Goal: Information Seeking & Learning: Learn about a topic

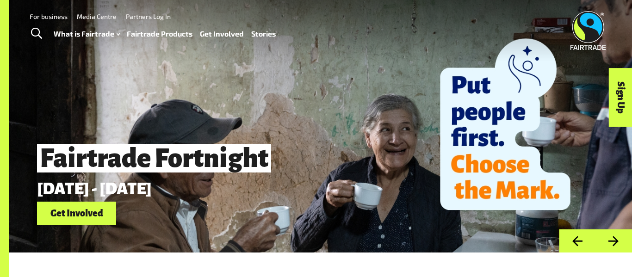
scroll to position [0, 0]
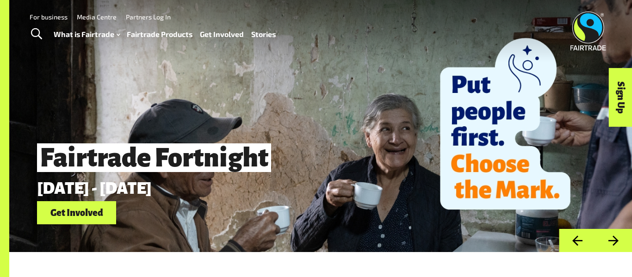
click at [151, 33] on link "Fairtrade Products" at bounding box center [160, 34] width 66 height 13
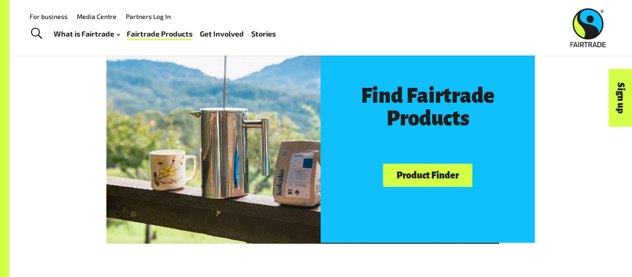
scroll to position [493, 0]
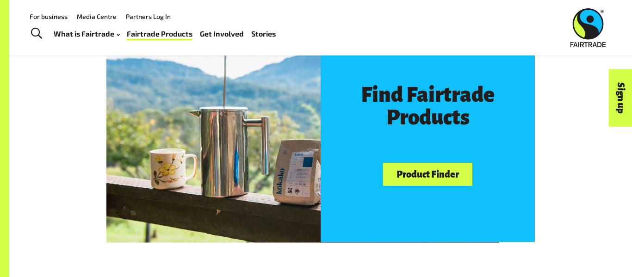
click at [427, 175] on link "Product Finder" at bounding box center [427, 175] width 89 height 24
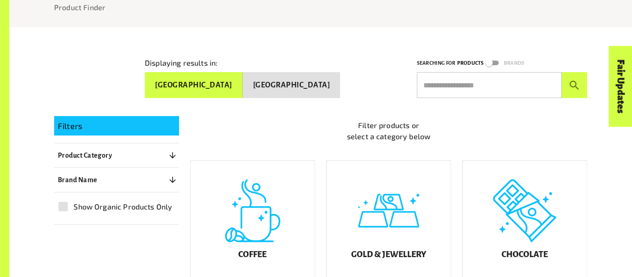
scroll to position [129, 0]
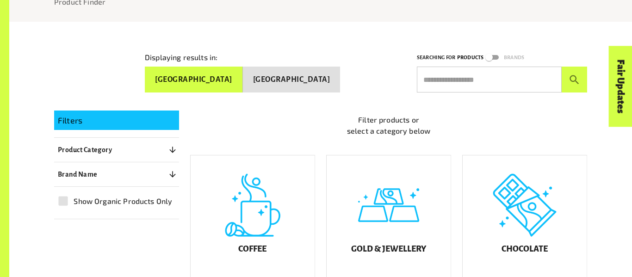
click at [297, 79] on button "New Zealand" at bounding box center [292, 80] width 98 height 26
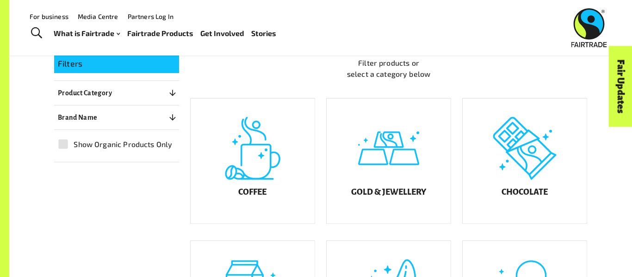
scroll to position [183, 0]
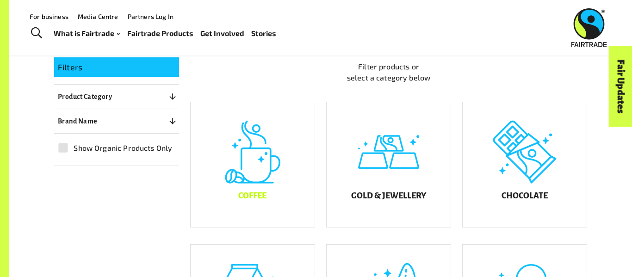
click at [263, 199] on h5 "Coffee" at bounding box center [252, 195] width 28 height 9
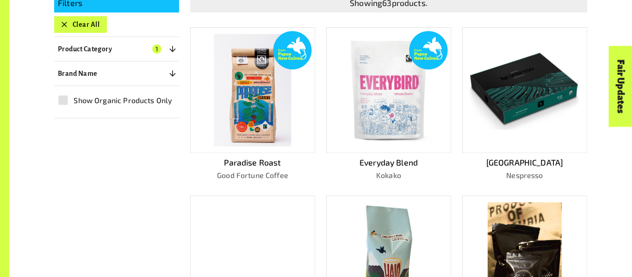
scroll to position [250, 0]
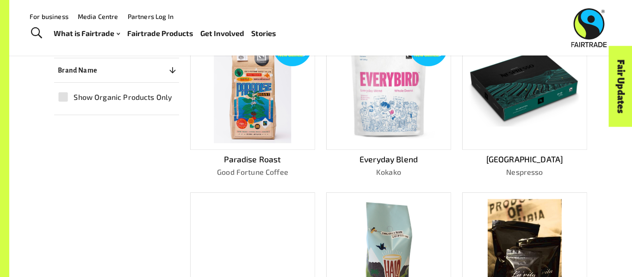
click at [228, 156] on p "Paradise Roast" at bounding box center [252, 159] width 125 height 12
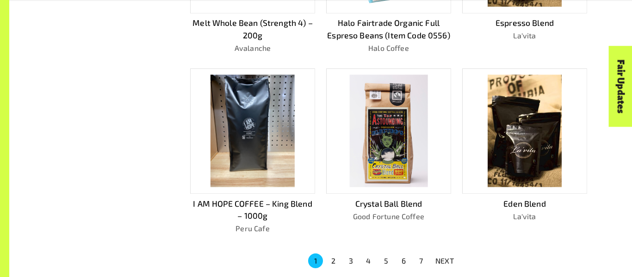
scroll to position [557, 0]
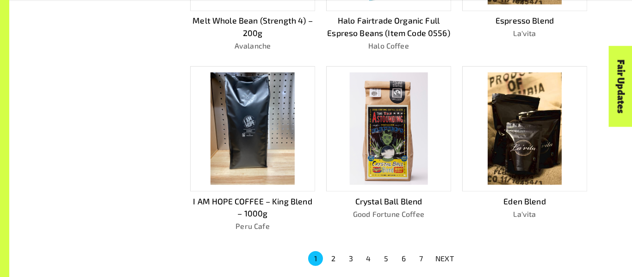
click at [333, 258] on button "2" at bounding box center [332, 258] width 15 height 15
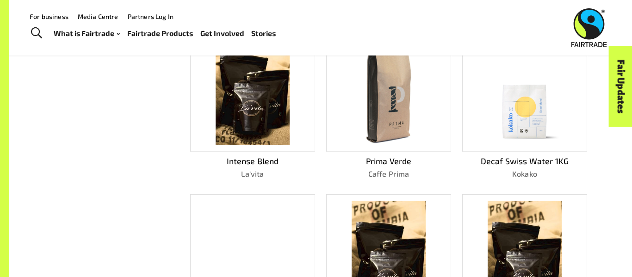
scroll to position [412, 0]
